Goal: Navigation & Orientation: Find specific page/section

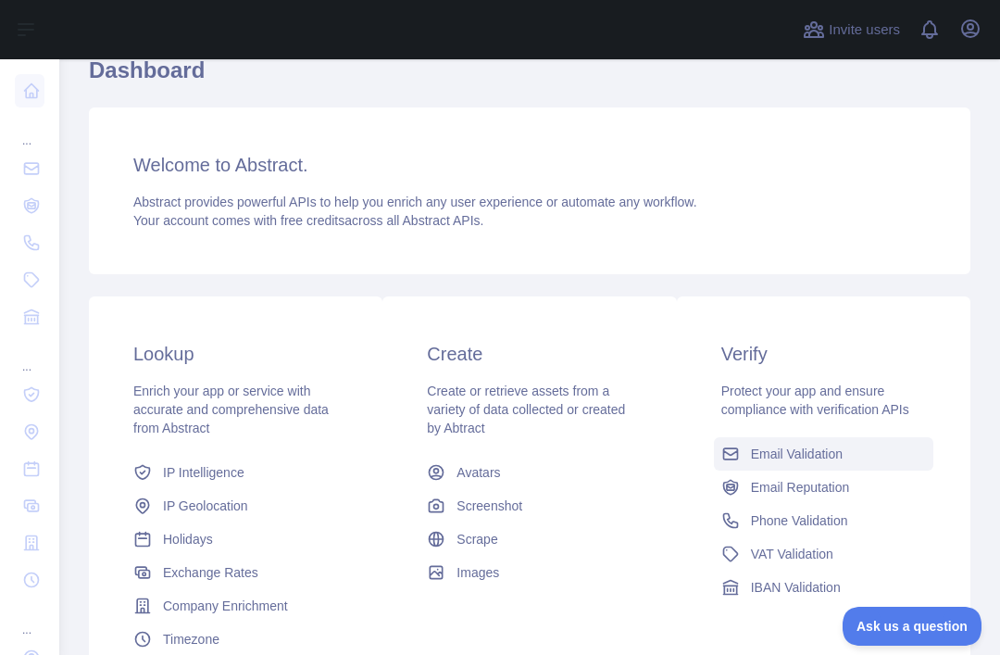
scroll to position [170, 0]
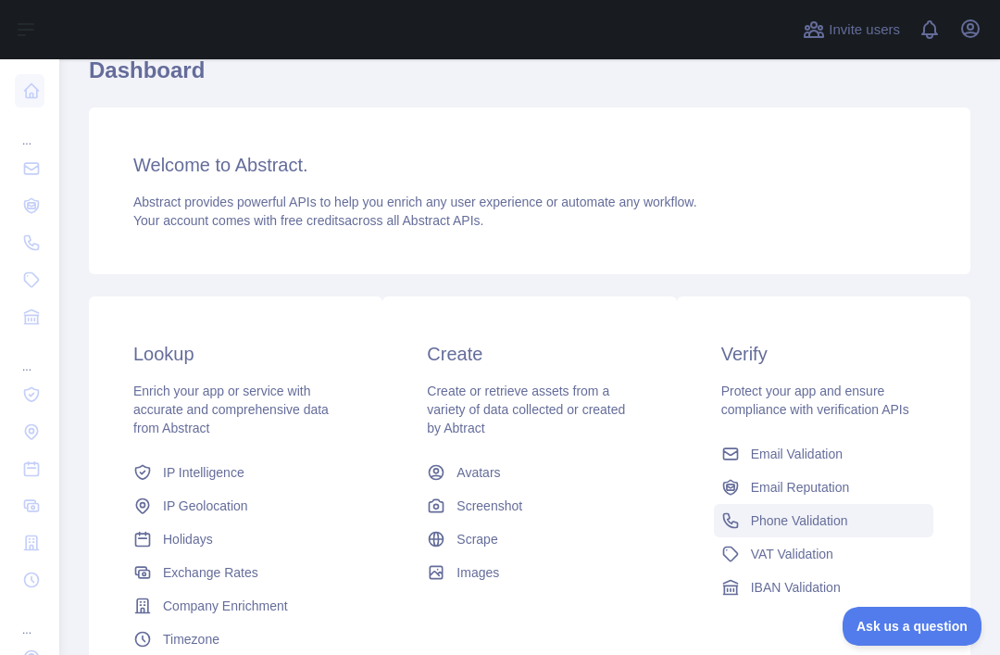
click at [812, 517] on span "Phone Validation" at bounding box center [799, 520] width 97 height 19
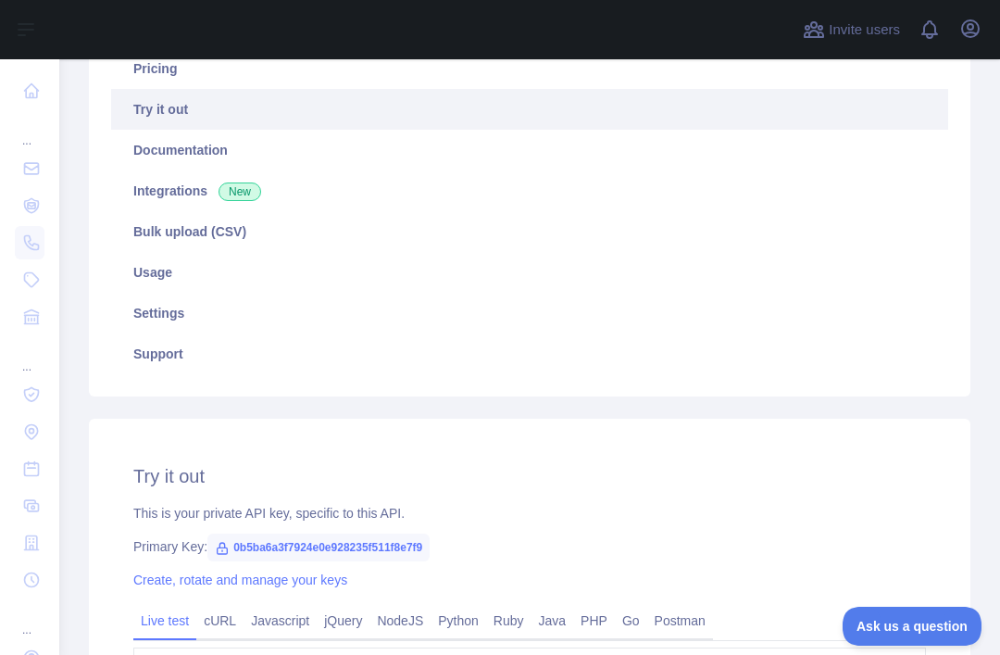
scroll to position [101, 0]
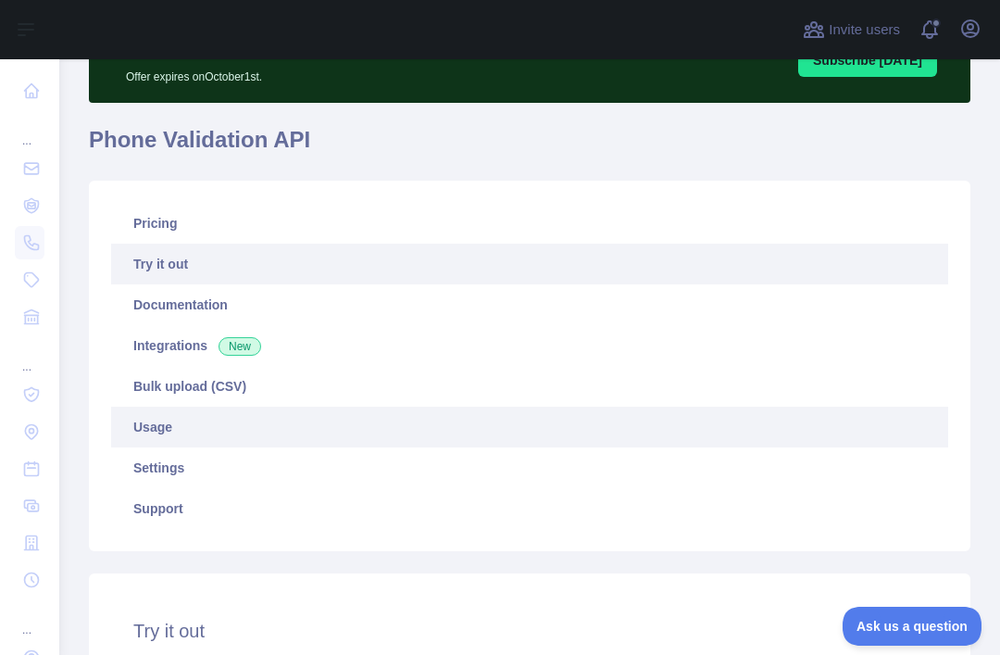
click at [206, 430] on link "Usage" at bounding box center [529, 426] width 837 height 41
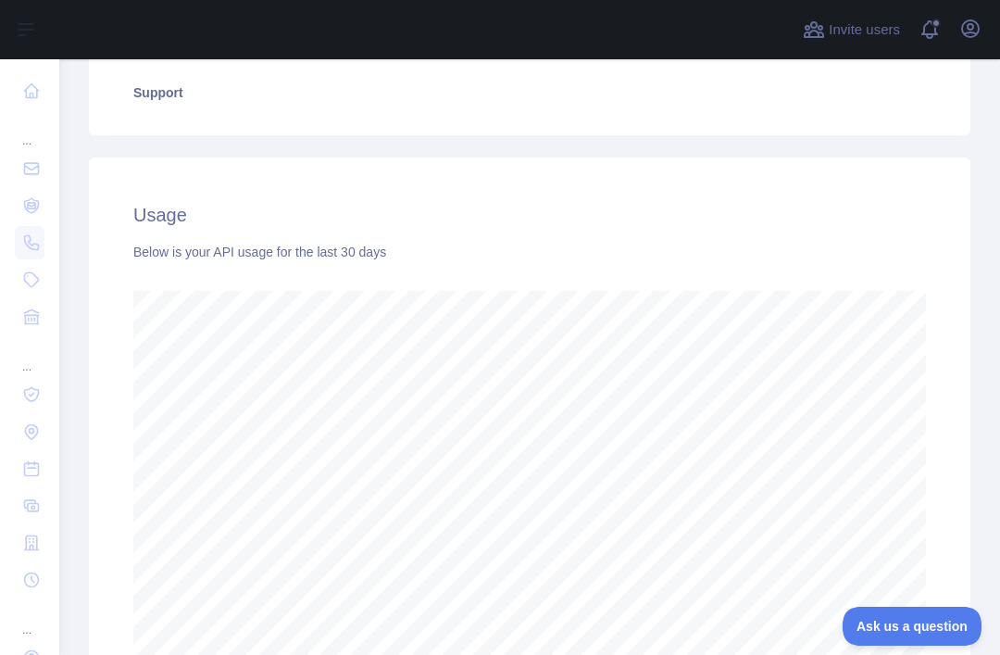
scroll to position [391, 0]
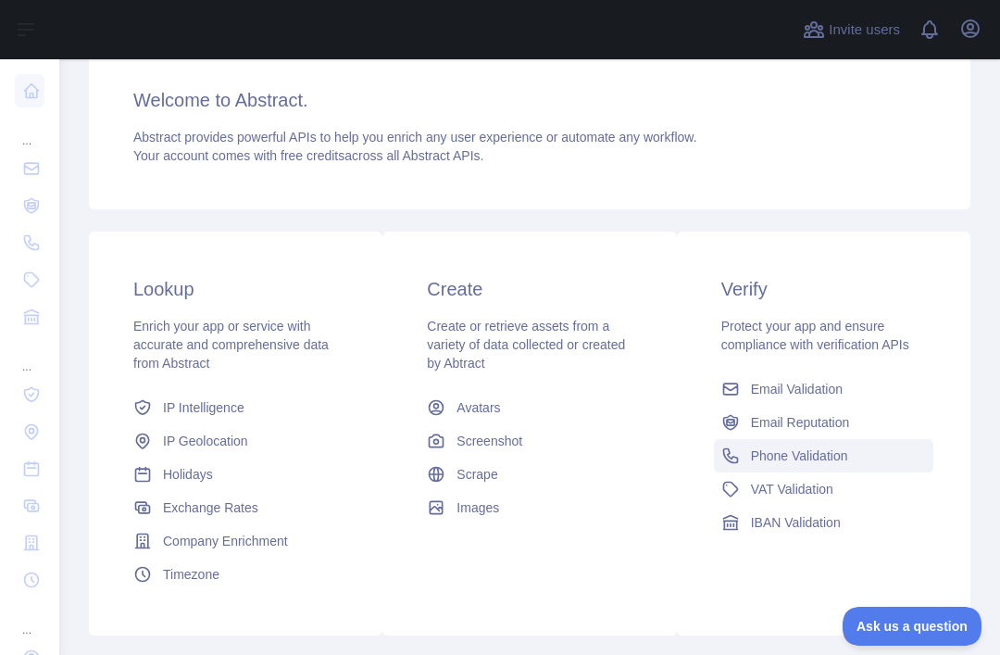
click at [783, 452] on span "Phone Validation" at bounding box center [799, 455] width 97 height 19
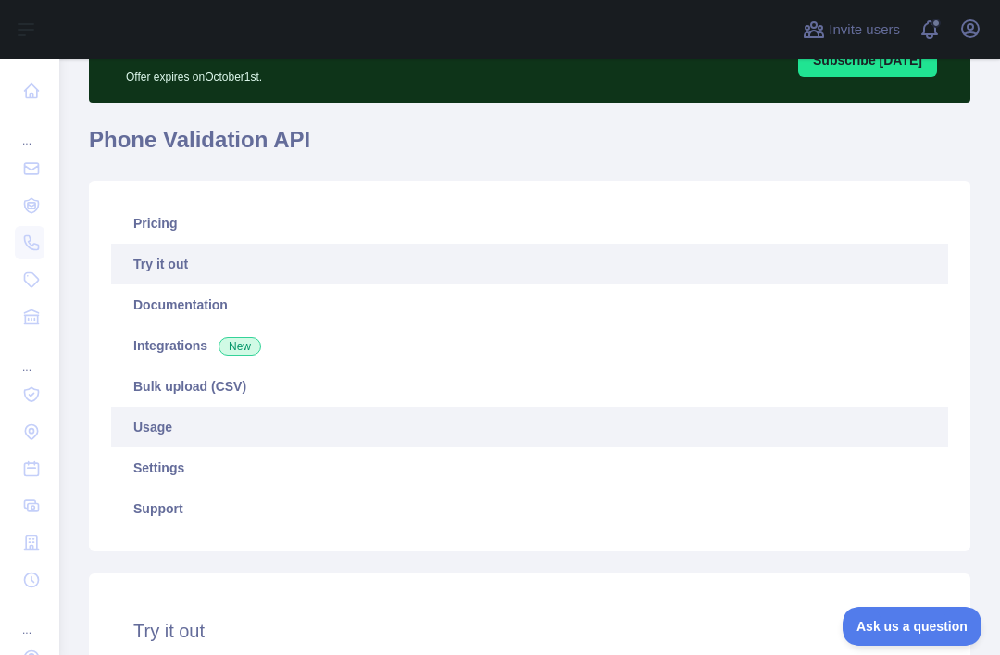
click at [252, 438] on link "Usage" at bounding box center [529, 426] width 837 height 41
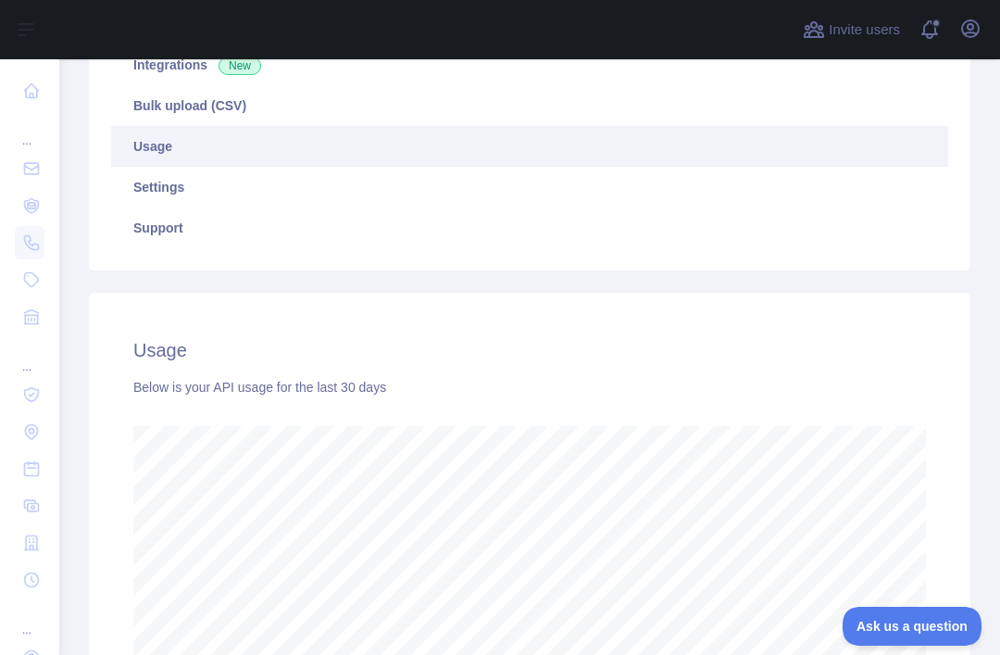
scroll to position [274, 0]
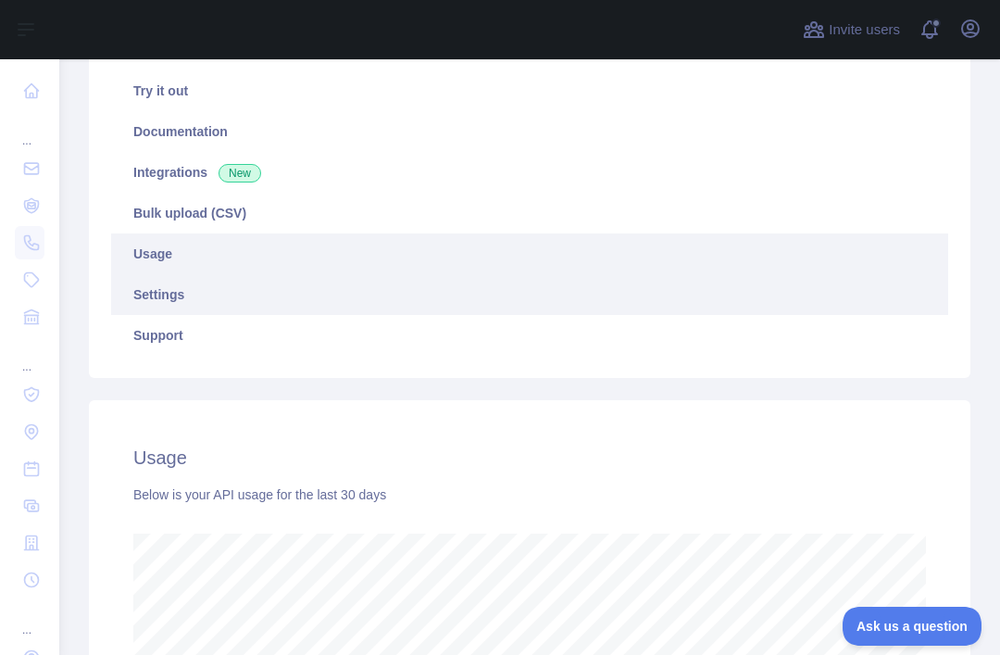
click at [181, 294] on link "Settings" at bounding box center [529, 294] width 837 height 41
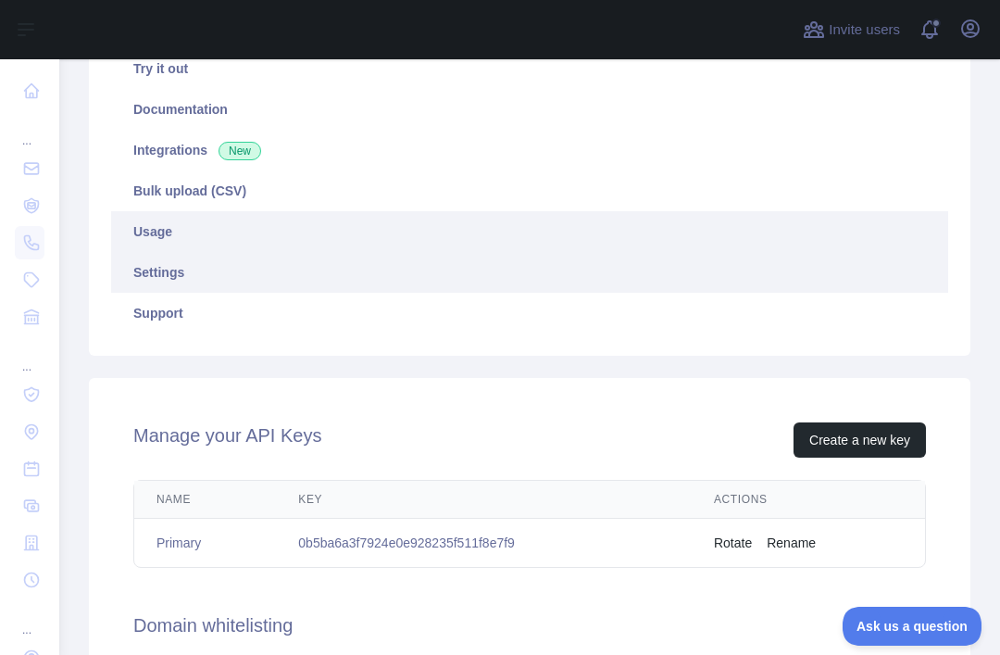
scroll to position [281, 0]
